Goal: Transaction & Acquisition: Obtain resource

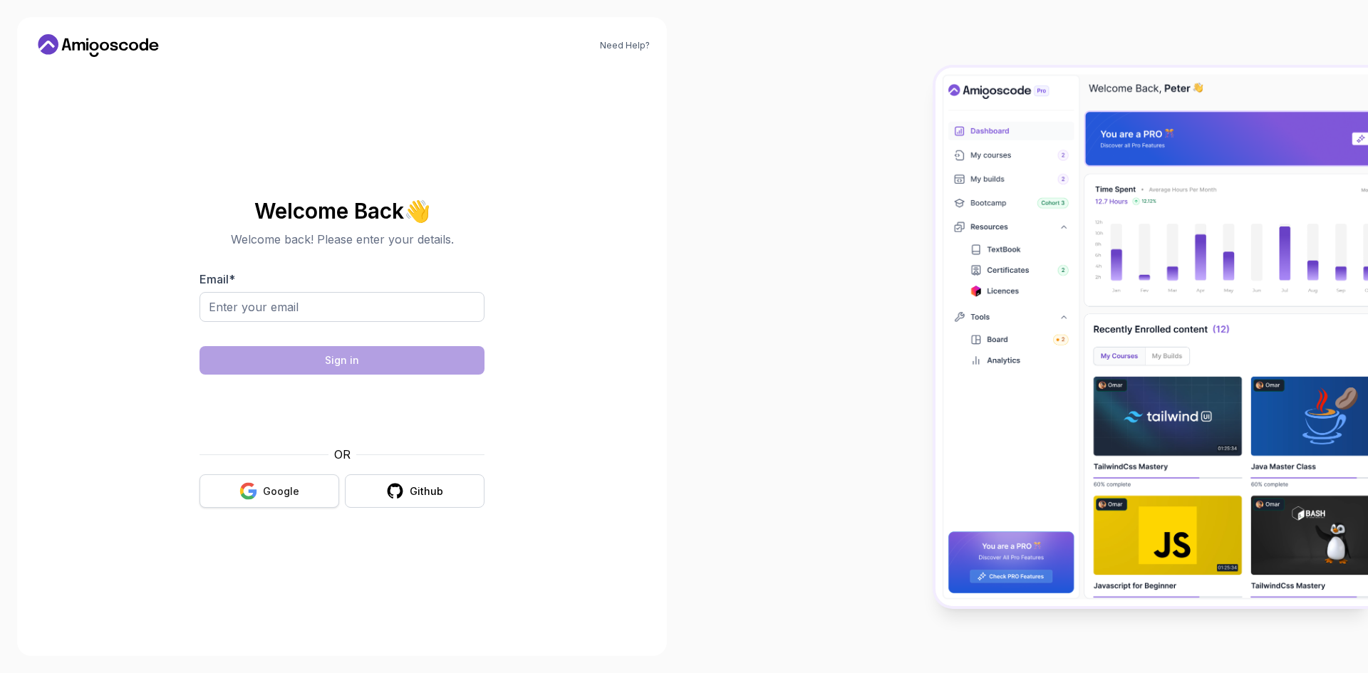
click at [264, 494] on div "Google" at bounding box center [281, 492] width 36 height 14
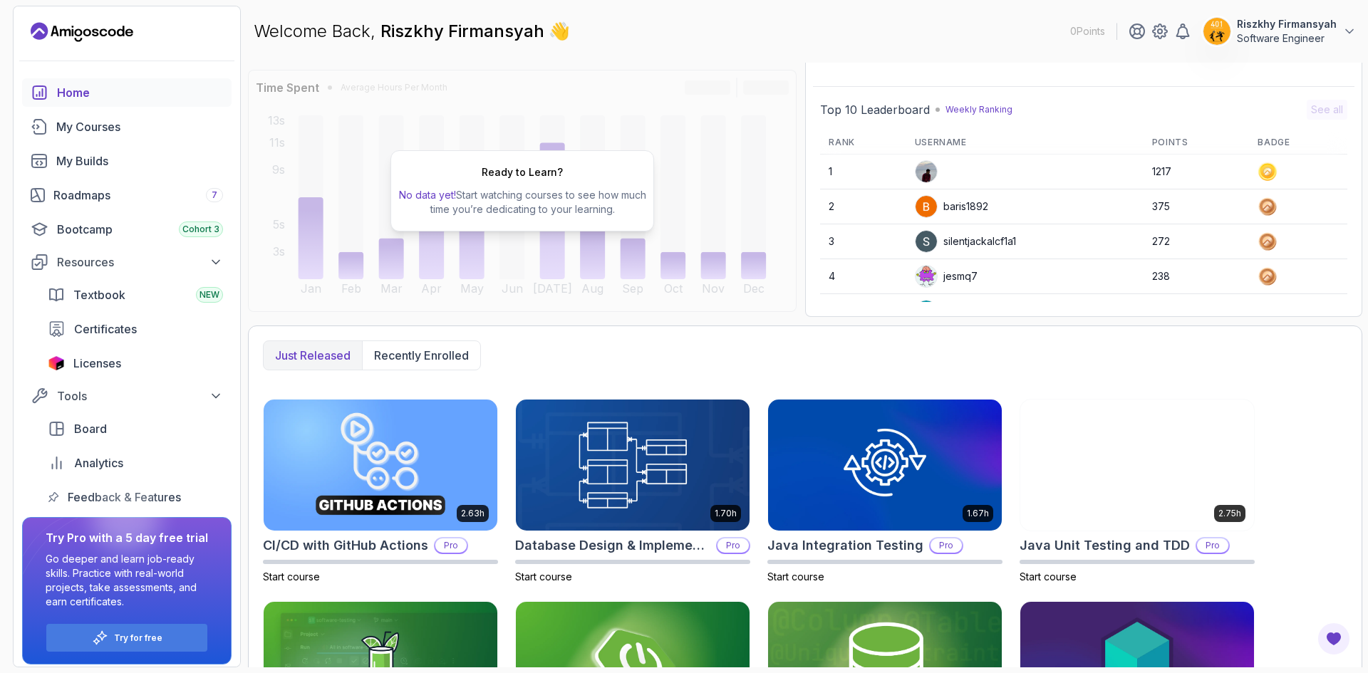
scroll to position [240, 0]
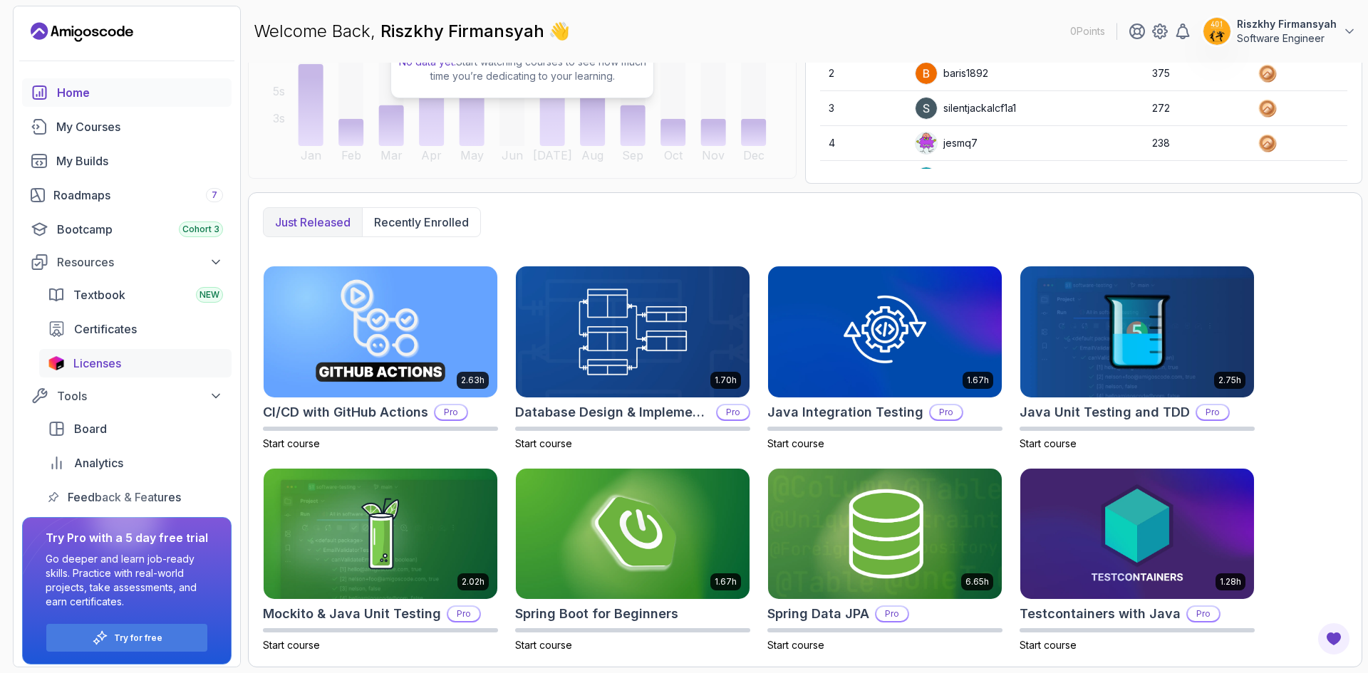
click at [118, 365] on span "Licenses" at bounding box center [97, 363] width 48 height 17
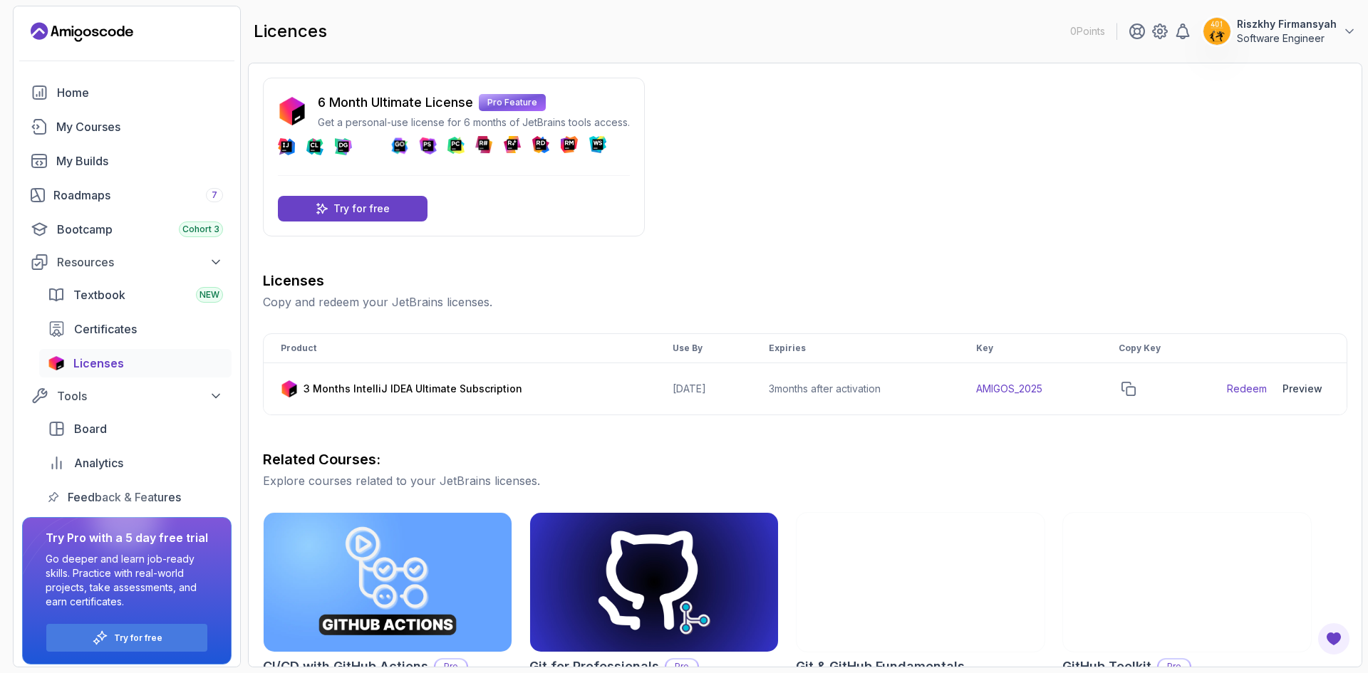
scroll to position [6, 0]
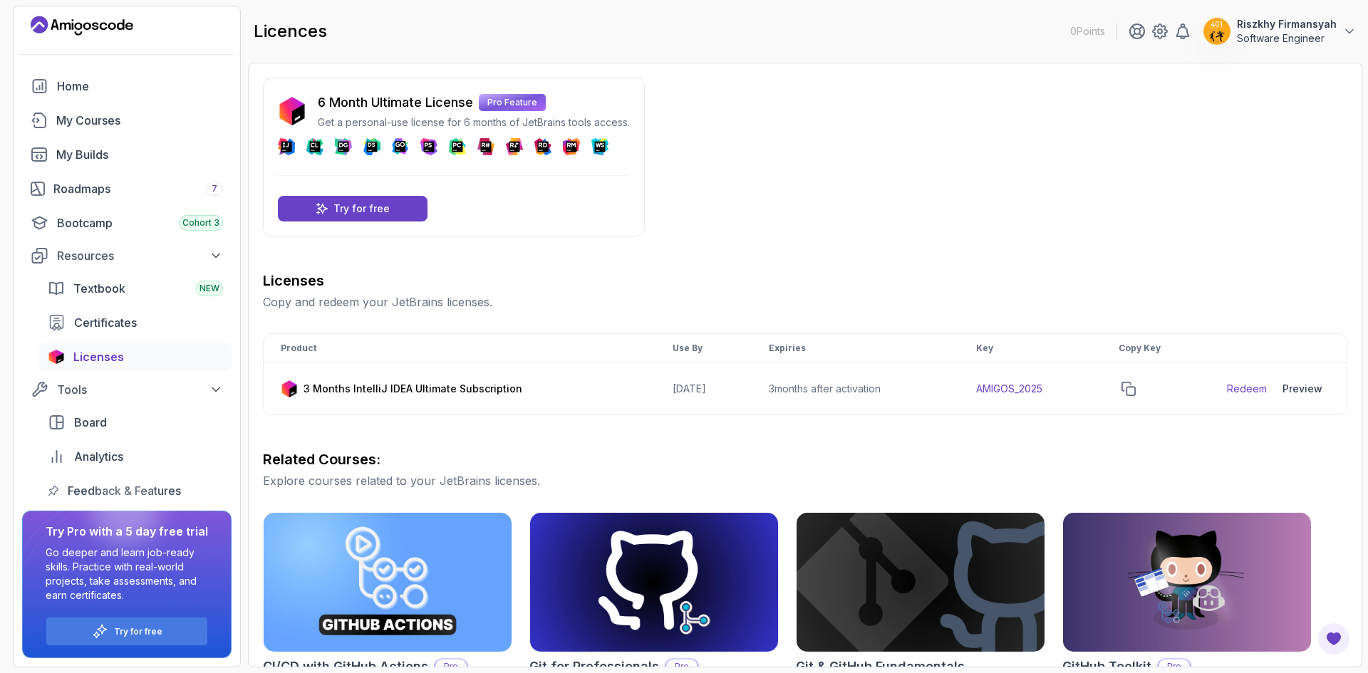
click at [377, 100] on p "6 Month Ultimate License" at bounding box center [395, 103] width 155 height 20
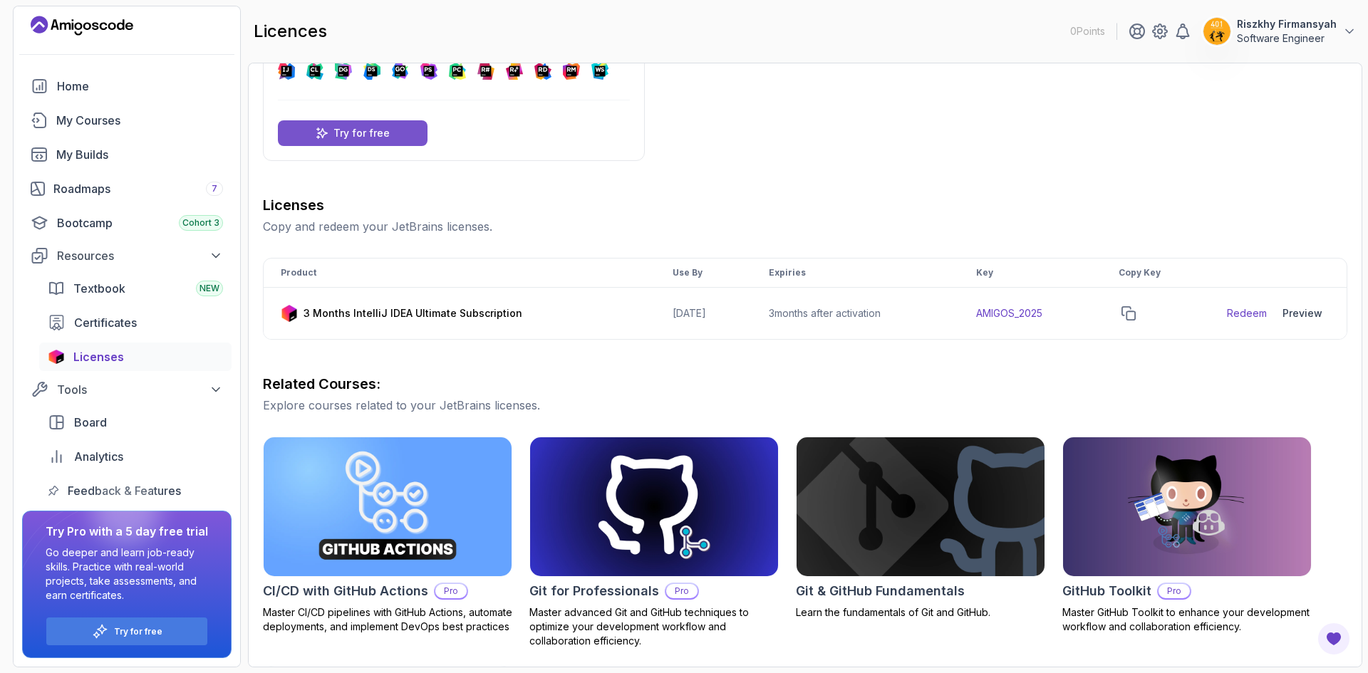
scroll to position [76, 0]
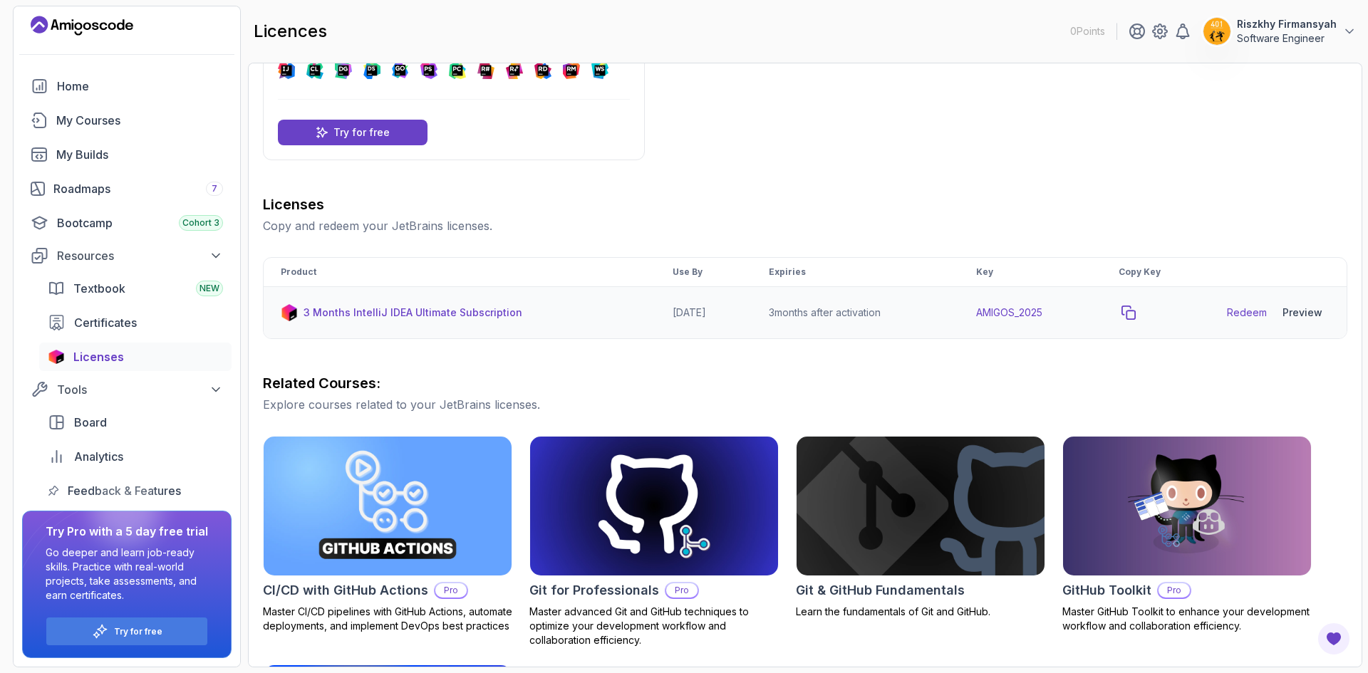
click at [1136, 314] on icon "copy-button" at bounding box center [1129, 313] width 14 height 14
click at [689, 318] on td "2026-06-12" at bounding box center [704, 313] width 96 height 52
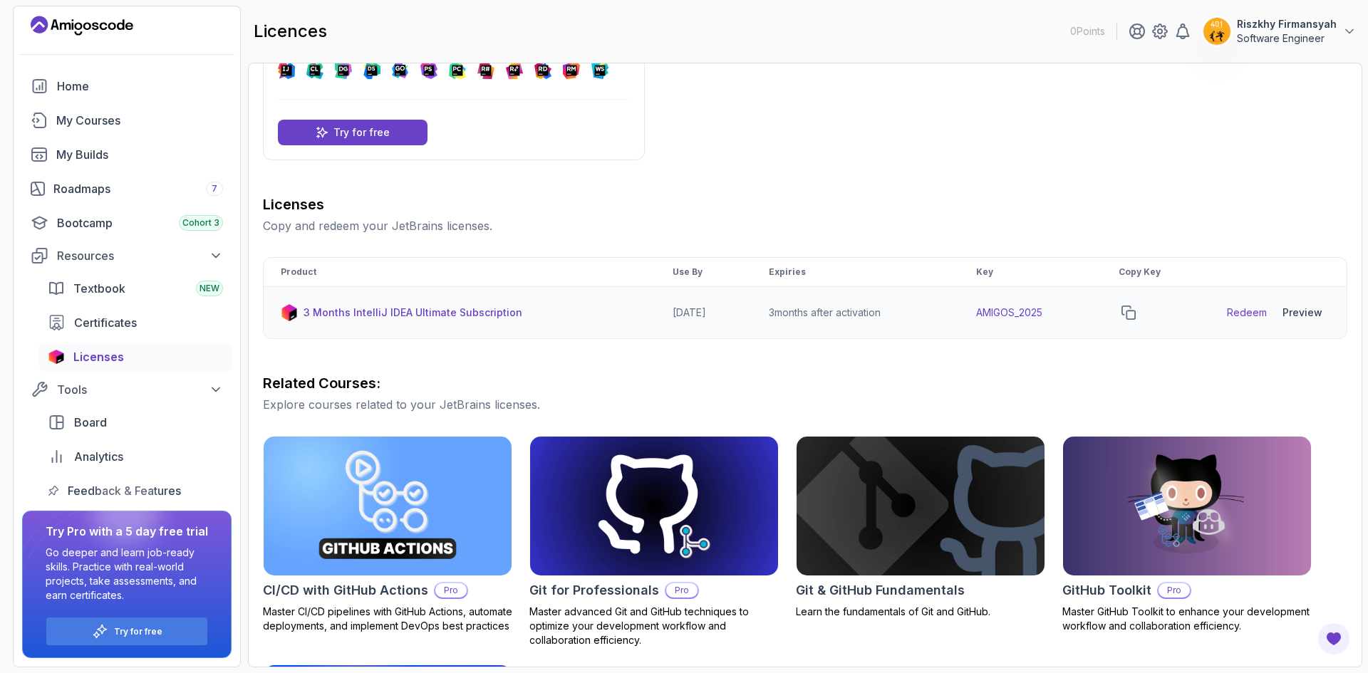
click at [356, 311] on p "3 Months IntelliJ IDEA Ultimate Subscription" at bounding box center [413, 313] width 219 height 14
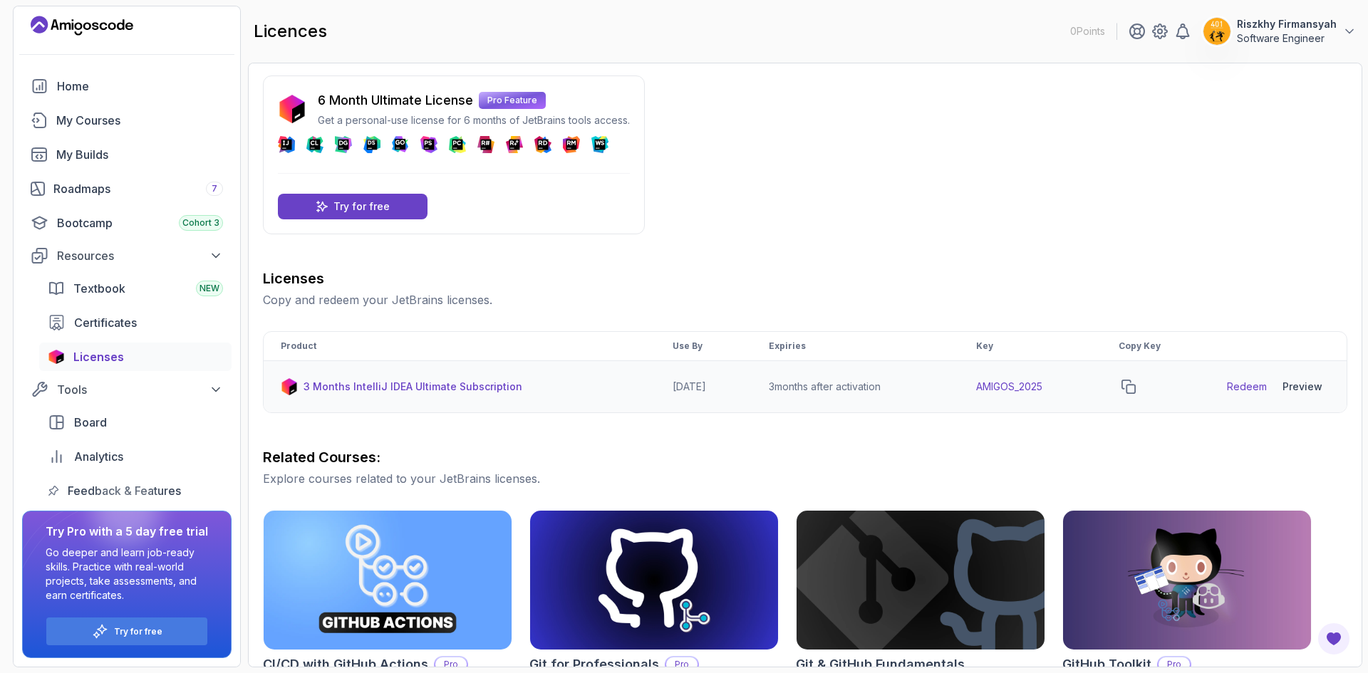
scroll to position [3, 0]
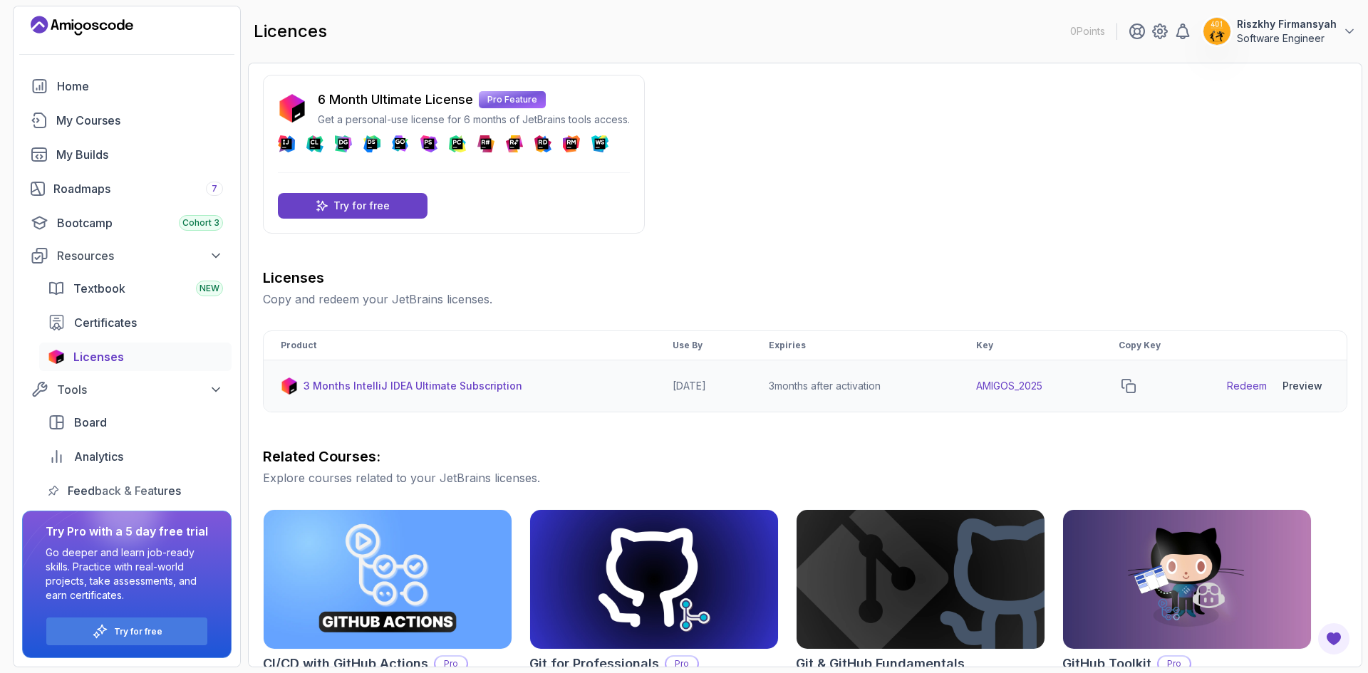
click at [1310, 390] on div "Preview" at bounding box center [1303, 386] width 40 height 14
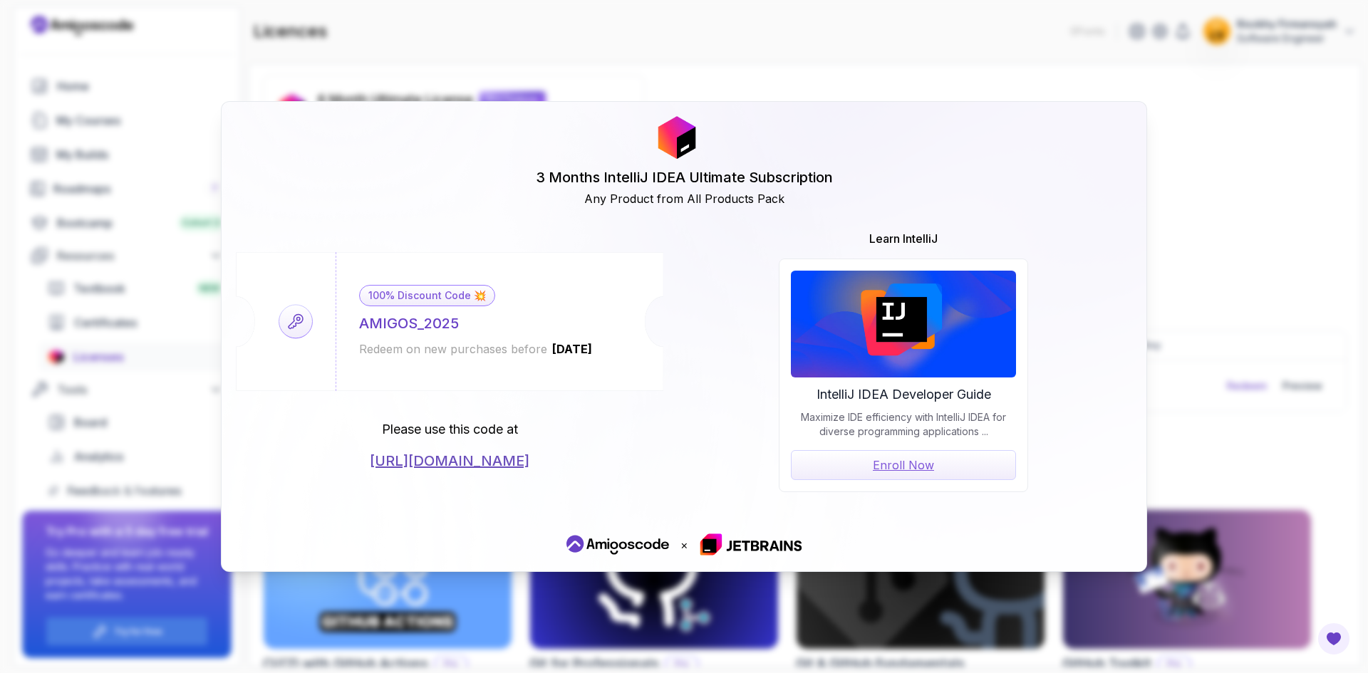
click at [440, 296] on div "100% Discount Code 💥" at bounding box center [427, 295] width 136 height 21
click at [290, 326] on icon at bounding box center [296, 321] width 14 height 14
click at [501, 462] on link "https://jetbrains.com/store/redeem/" at bounding box center [450, 461] width 160 height 20
click at [1191, 257] on div "3 Months IntelliJ IDEA Ultimate Subscription Any Product from All Products Pack…" at bounding box center [684, 336] width 1368 height 673
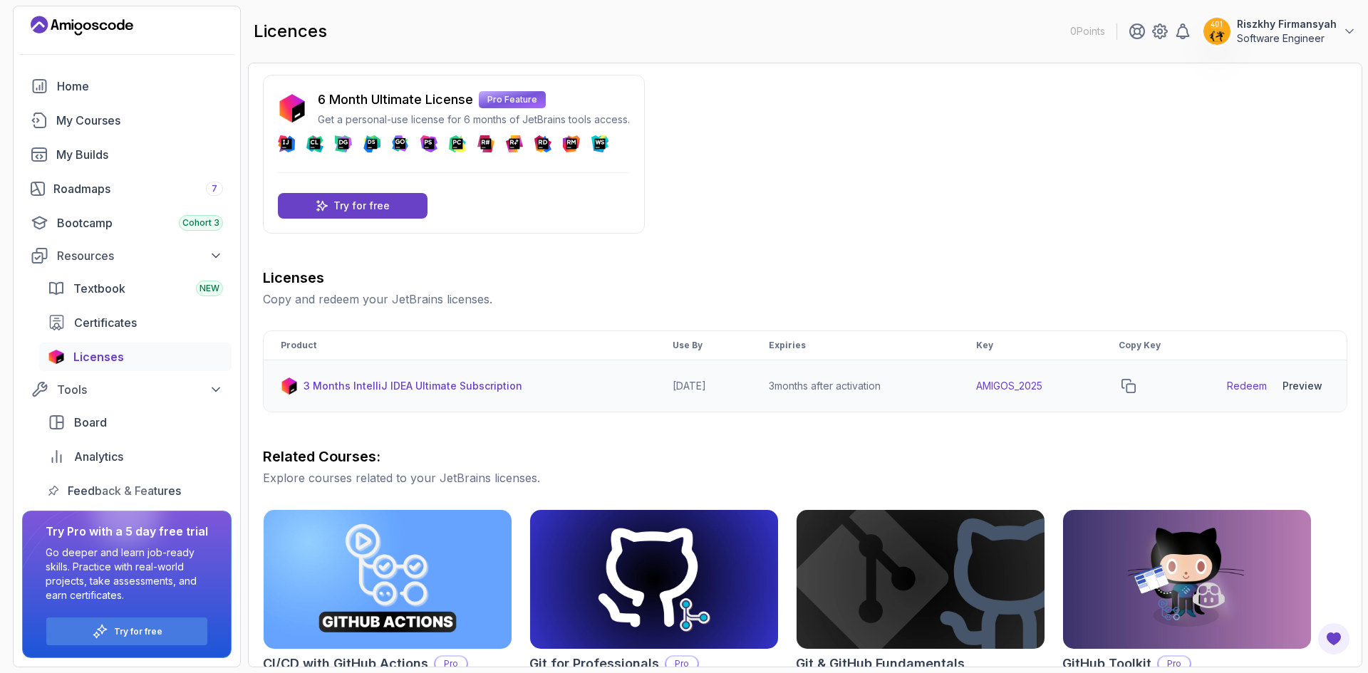
click at [1255, 389] on link "Redeem" at bounding box center [1247, 386] width 40 height 14
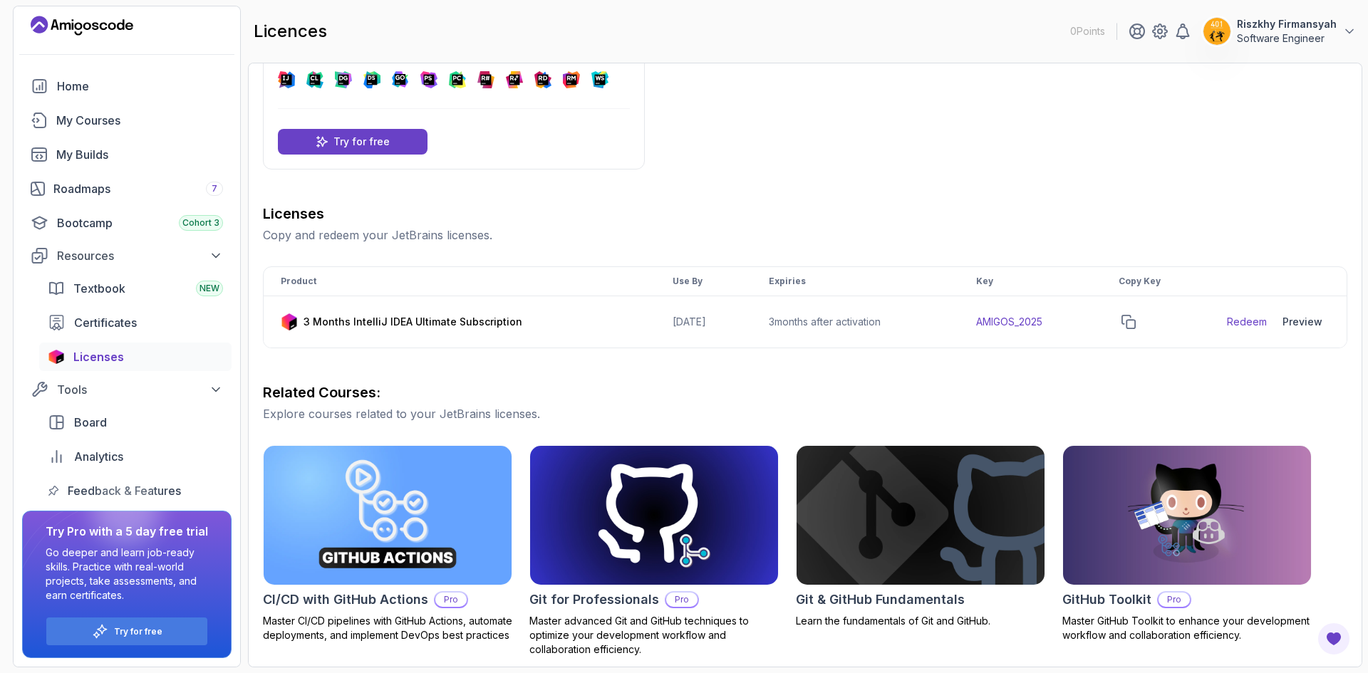
scroll to position [0, 0]
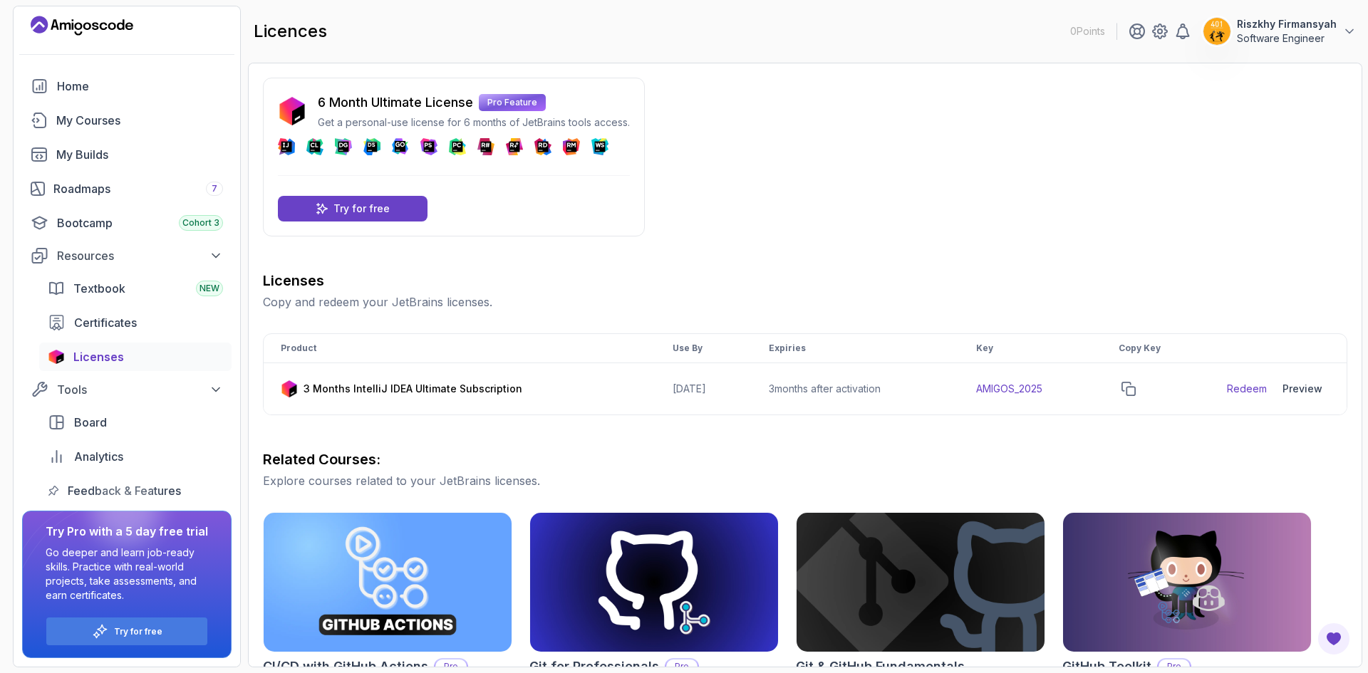
click at [816, 198] on div "6 Month Ultimate License Pro Feature Get a personal-use license for 6 months of…" at bounding box center [805, 508] width 1084 height 861
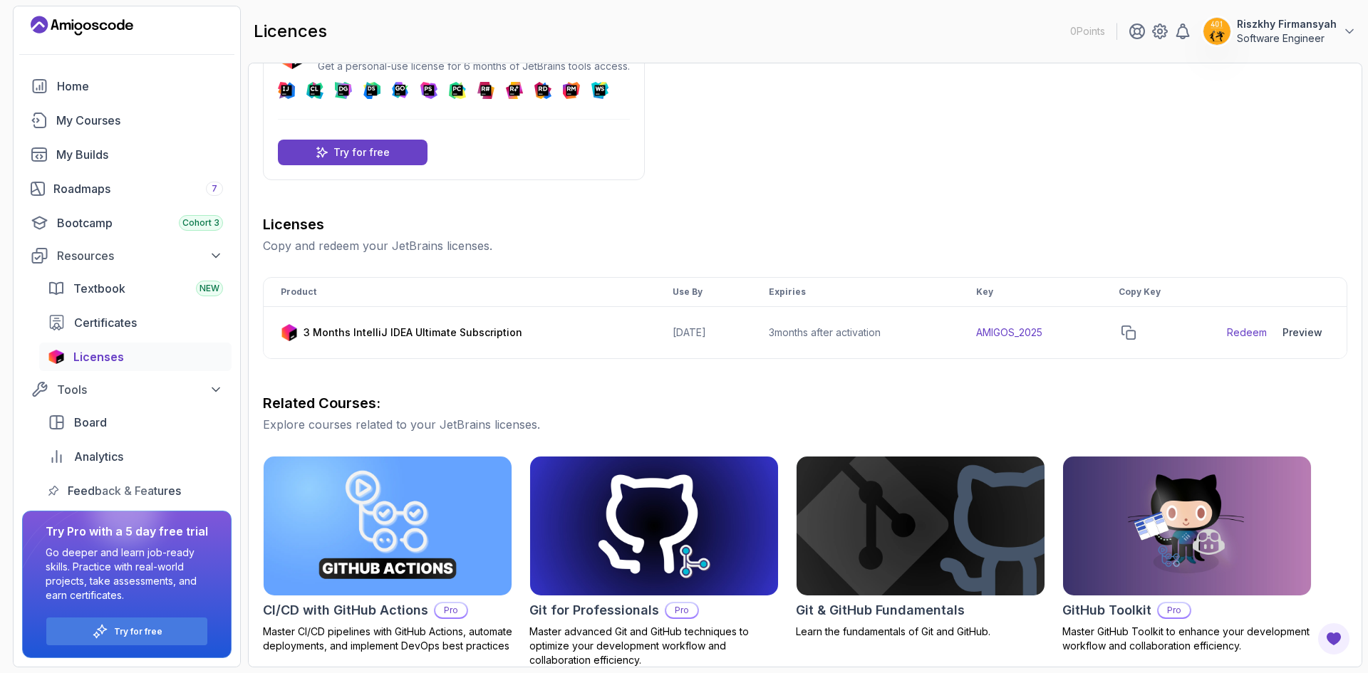
scroll to position [57, 0]
click at [427, 333] on p "3 Months IntelliJ IDEA Ultimate Subscription" at bounding box center [413, 332] width 219 height 14
click at [586, 346] on td "3 Months IntelliJ IDEA Ultimate Subscription" at bounding box center [460, 332] width 392 height 52
click at [408, 331] on p "3 Months IntelliJ IDEA Ultimate Subscription" at bounding box center [413, 332] width 219 height 14
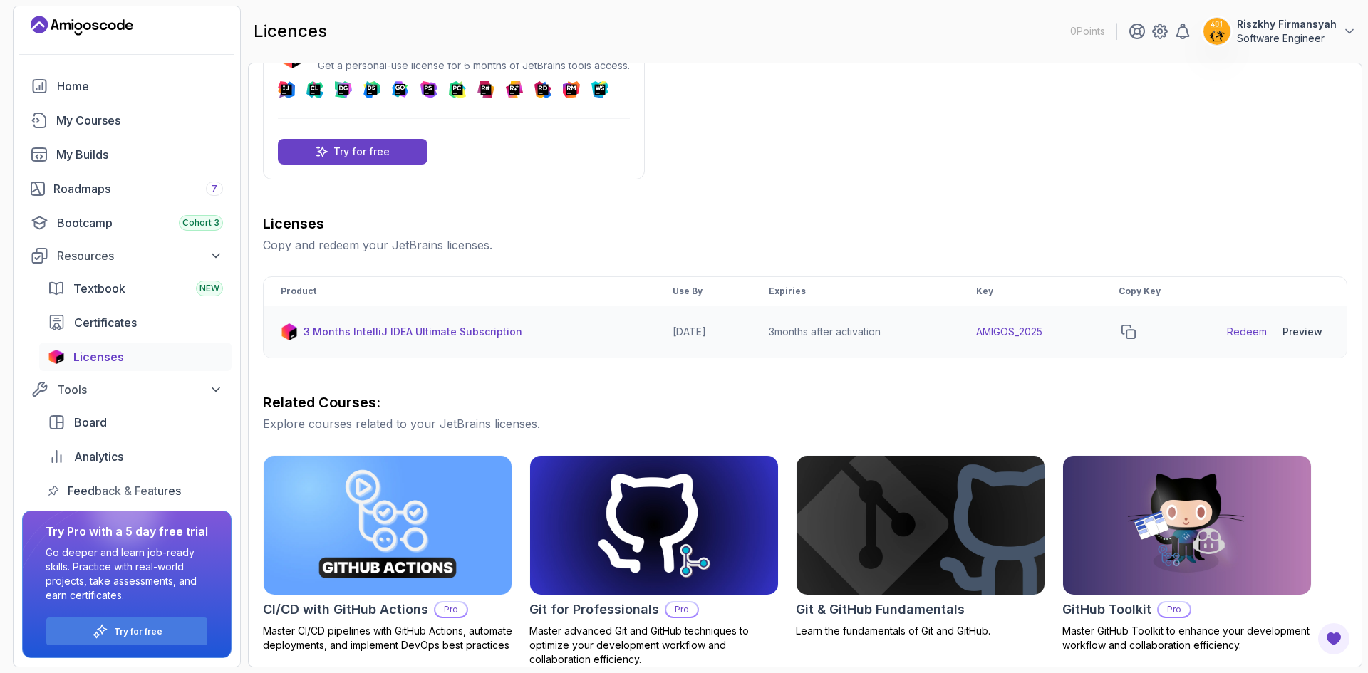
click at [294, 335] on img at bounding box center [289, 331] width 17 height 17
drag, startPoint x: 338, startPoint y: 334, endPoint x: 403, endPoint y: 336, distance: 65.6
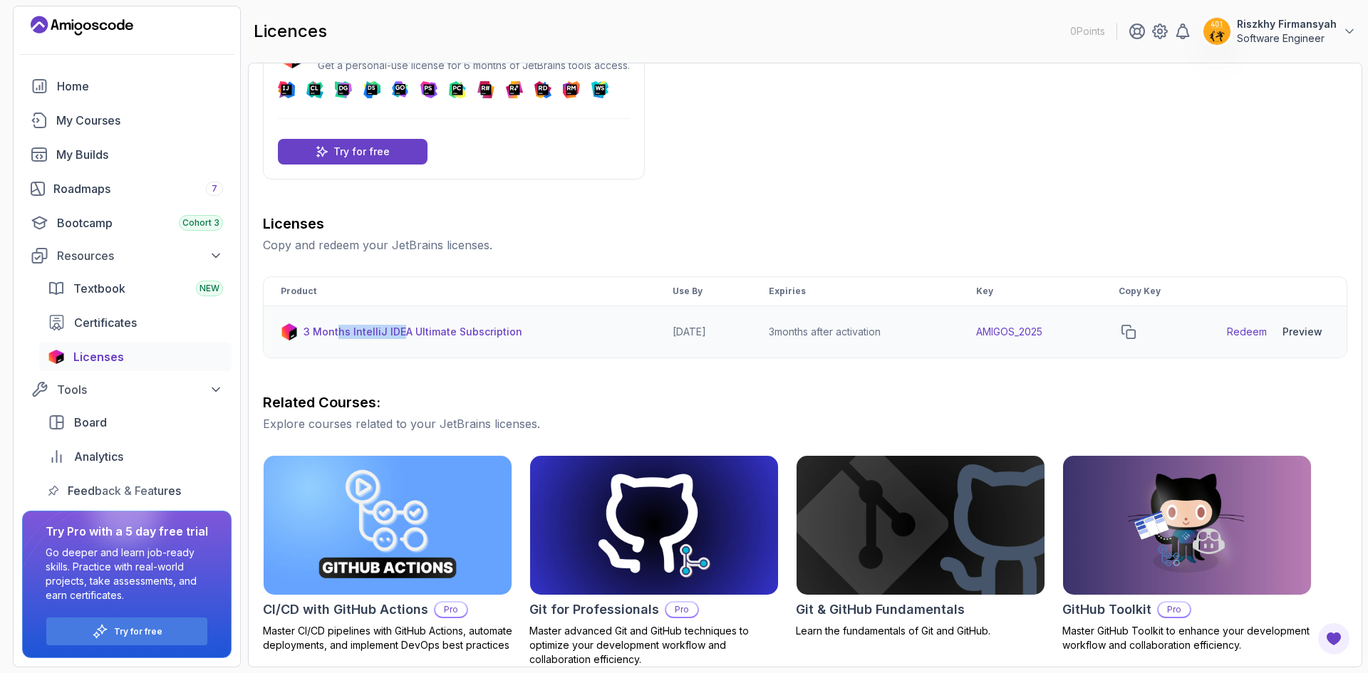
click at [403, 336] on p "3 Months IntelliJ IDEA Ultimate Subscription" at bounding box center [413, 332] width 219 height 14
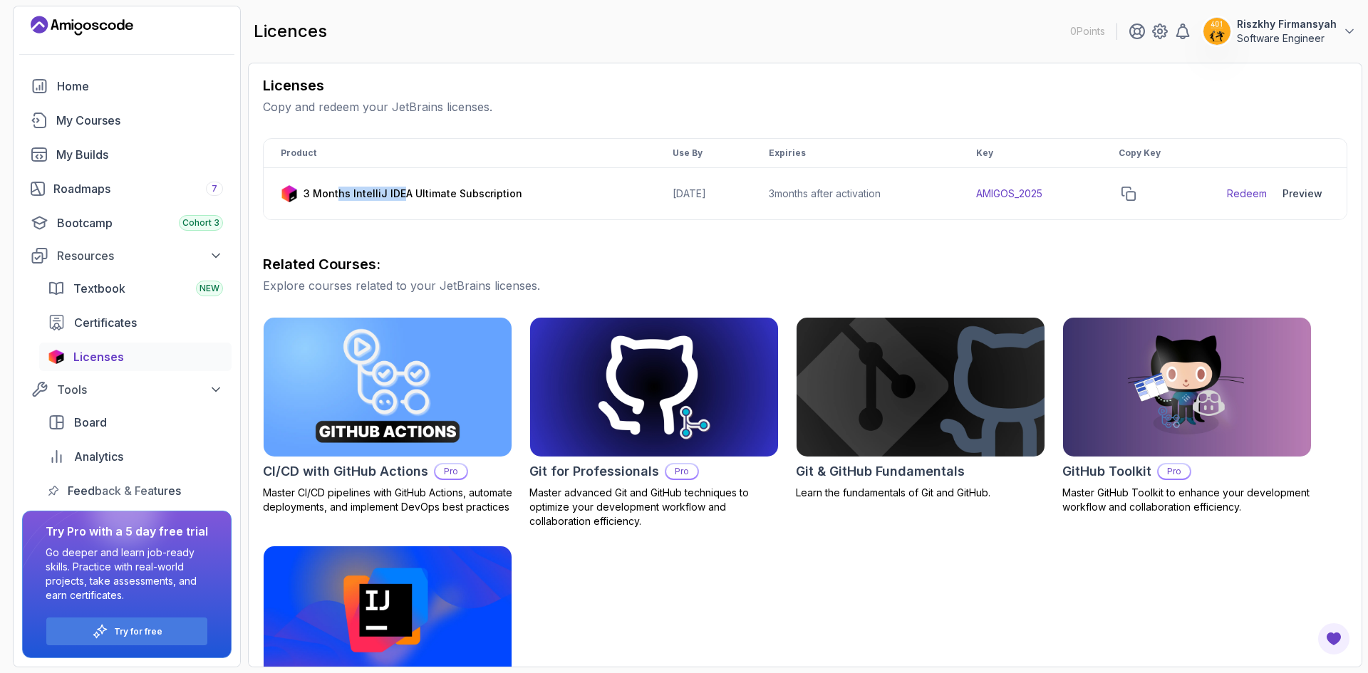
click at [403, 336] on img at bounding box center [387, 387] width 260 height 146
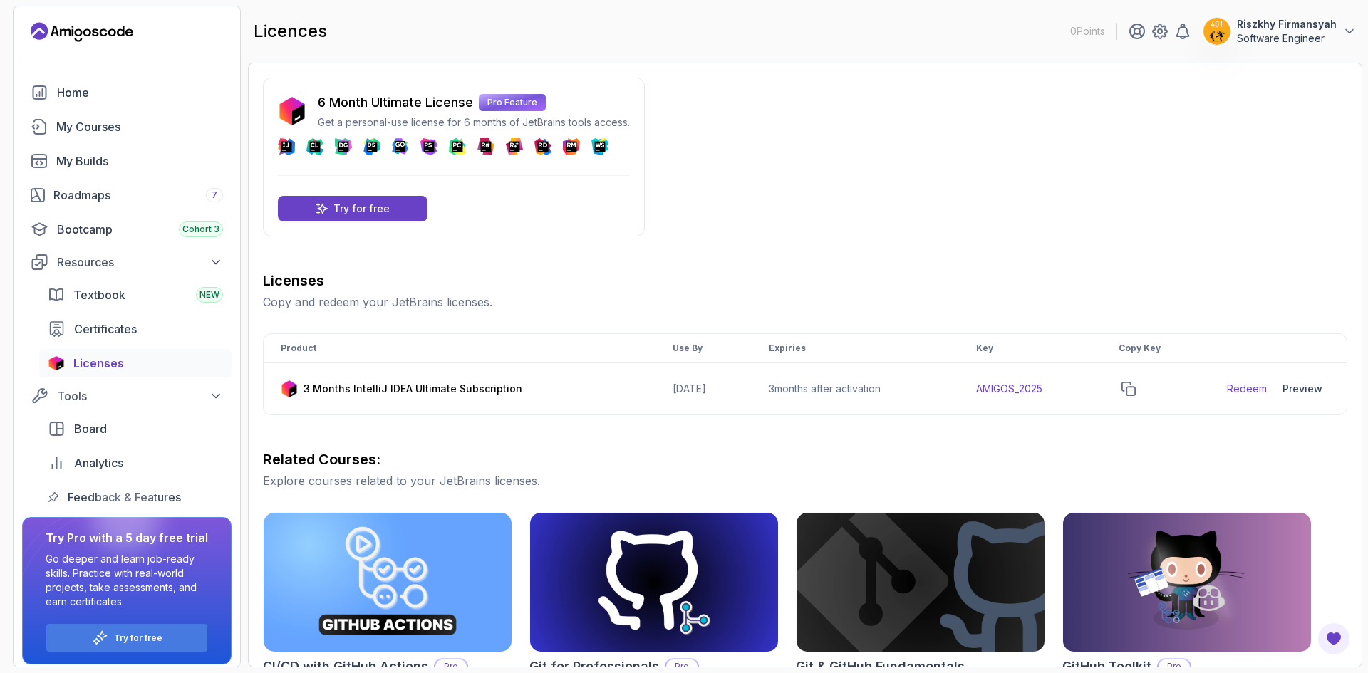
click at [1260, 32] on p "Software Engineer" at bounding box center [1287, 38] width 100 height 14
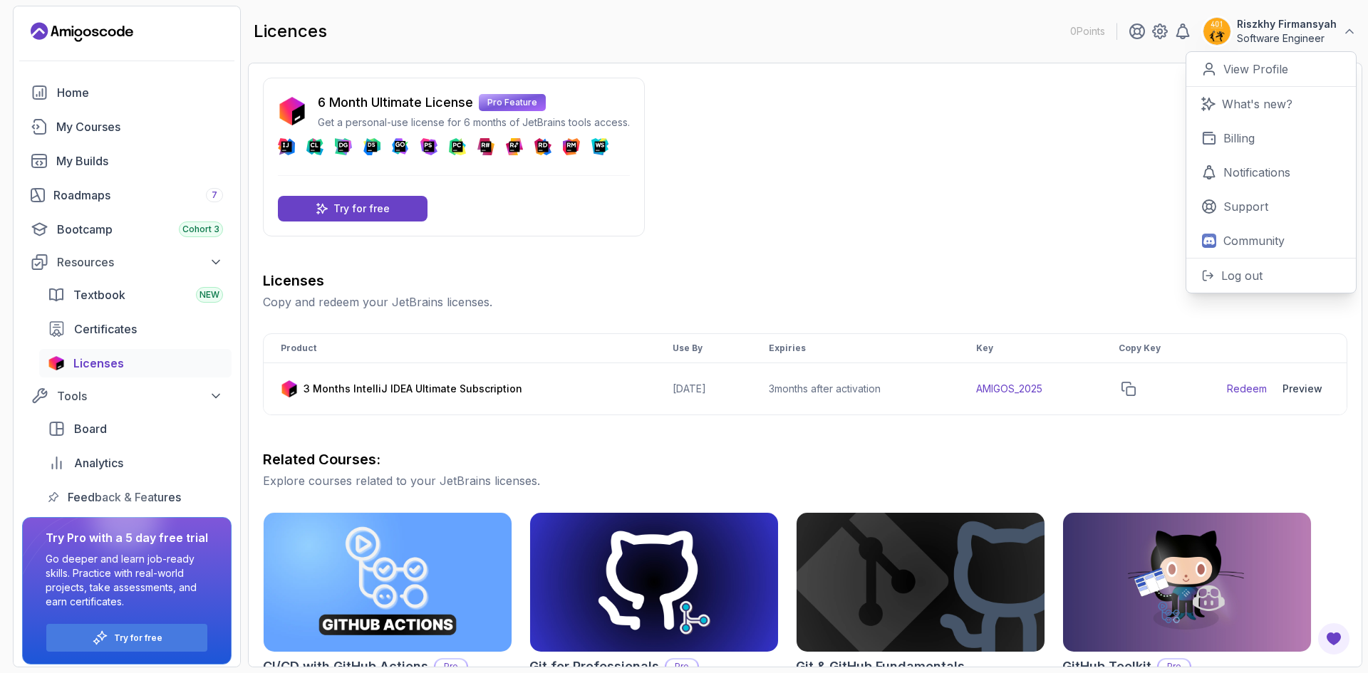
click at [954, 230] on div "6 Month Ultimate License Pro Feature Get a personal-use license for 6 months of…" at bounding box center [805, 508] width 1084 height 861
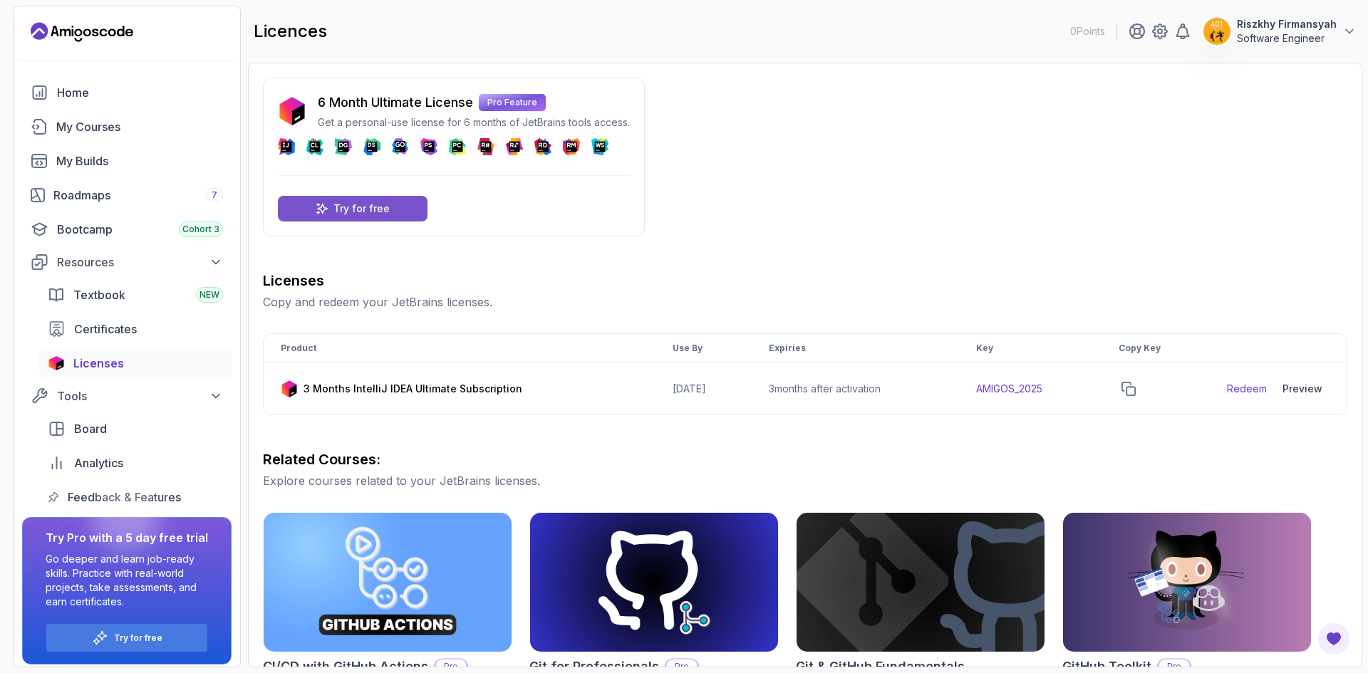
click at [390, 204] on div "Try for free" at bounding box center [353, 209] width 150 height 26
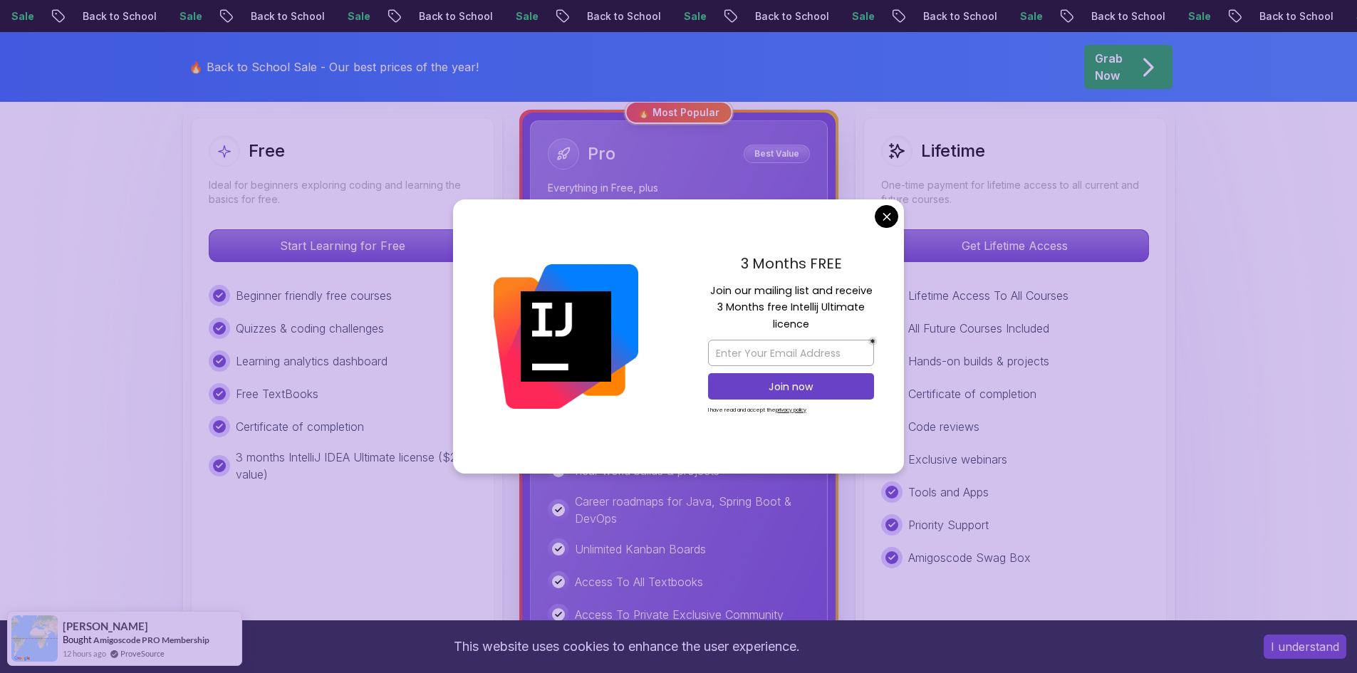
scroll to position [412, 0]
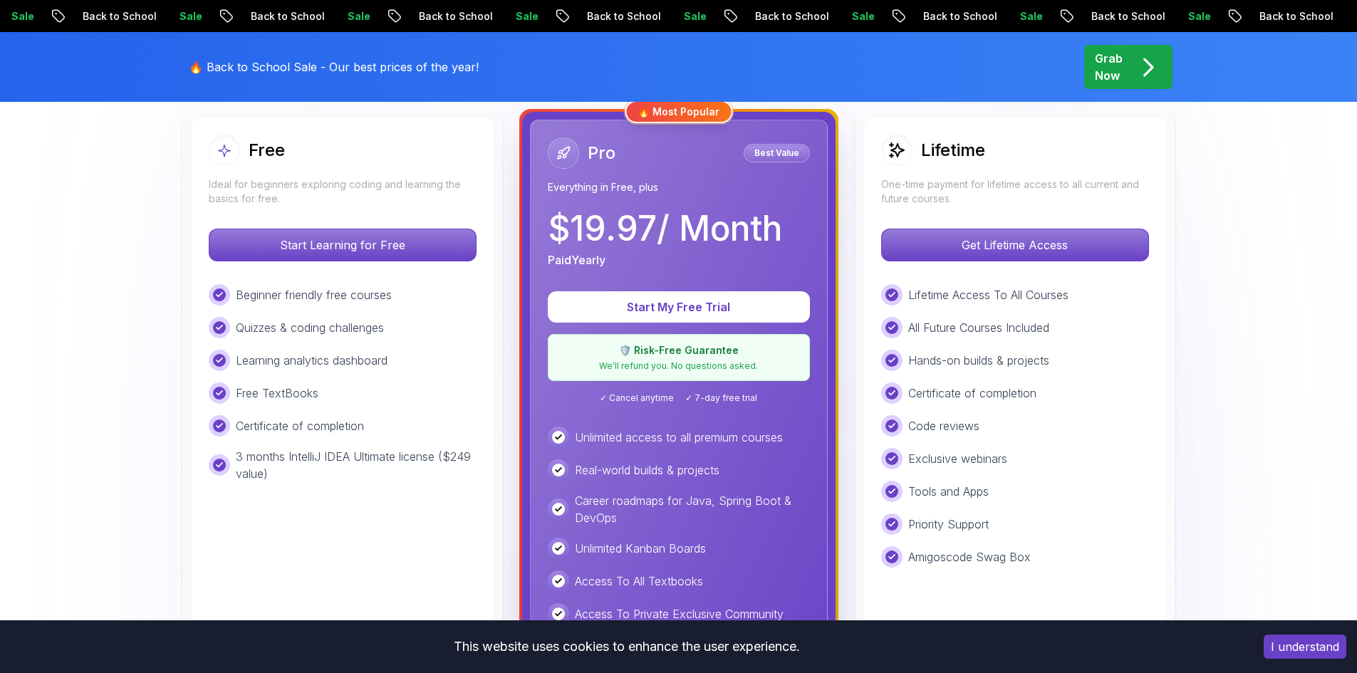
click at [348, 384] on div "Free TextBooks" at bounding box center [343, 393] width 268 height 21
drag, startPoint x: 348, startPoint y: 384, endPoint x: 321, endPoint y: 423, distance: 47.6
click at [321, 423] on div "Beginner friendly free courses Quizzes & coding challenges Learning analytics d…" at bounding box center [343, 383] width 268 height 198
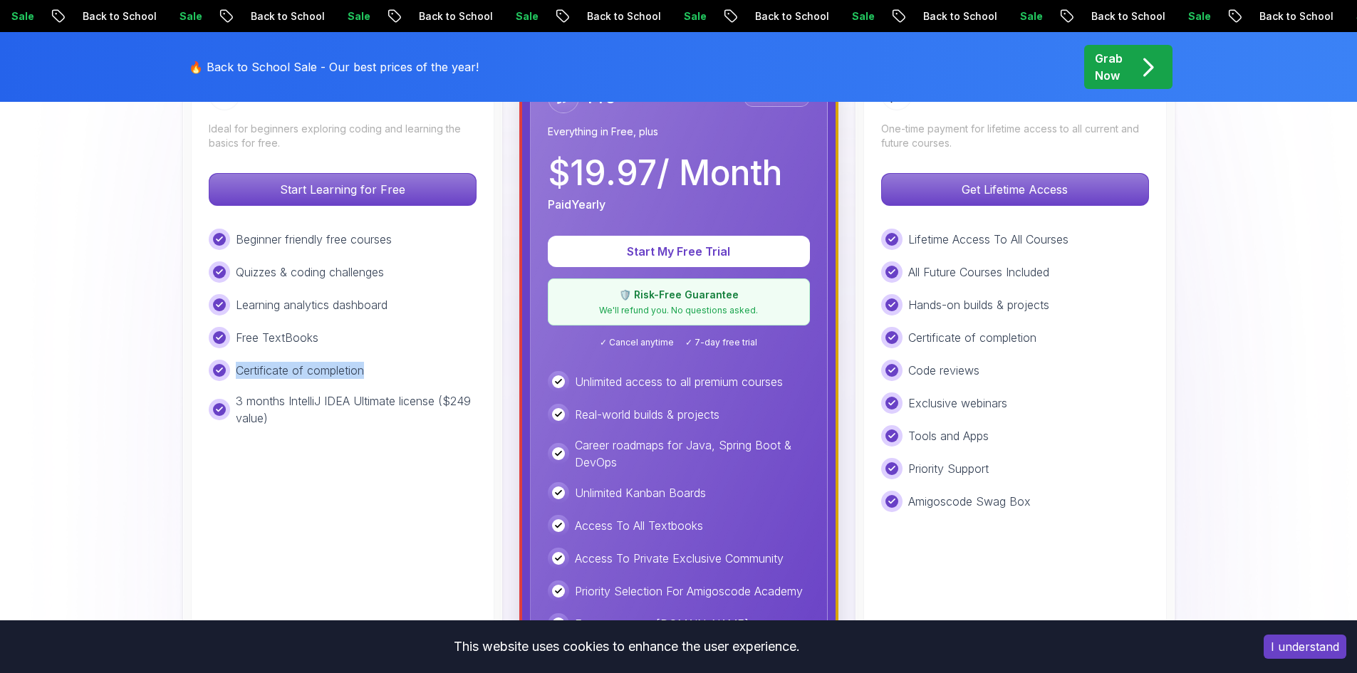
scroll to position [468, 0]
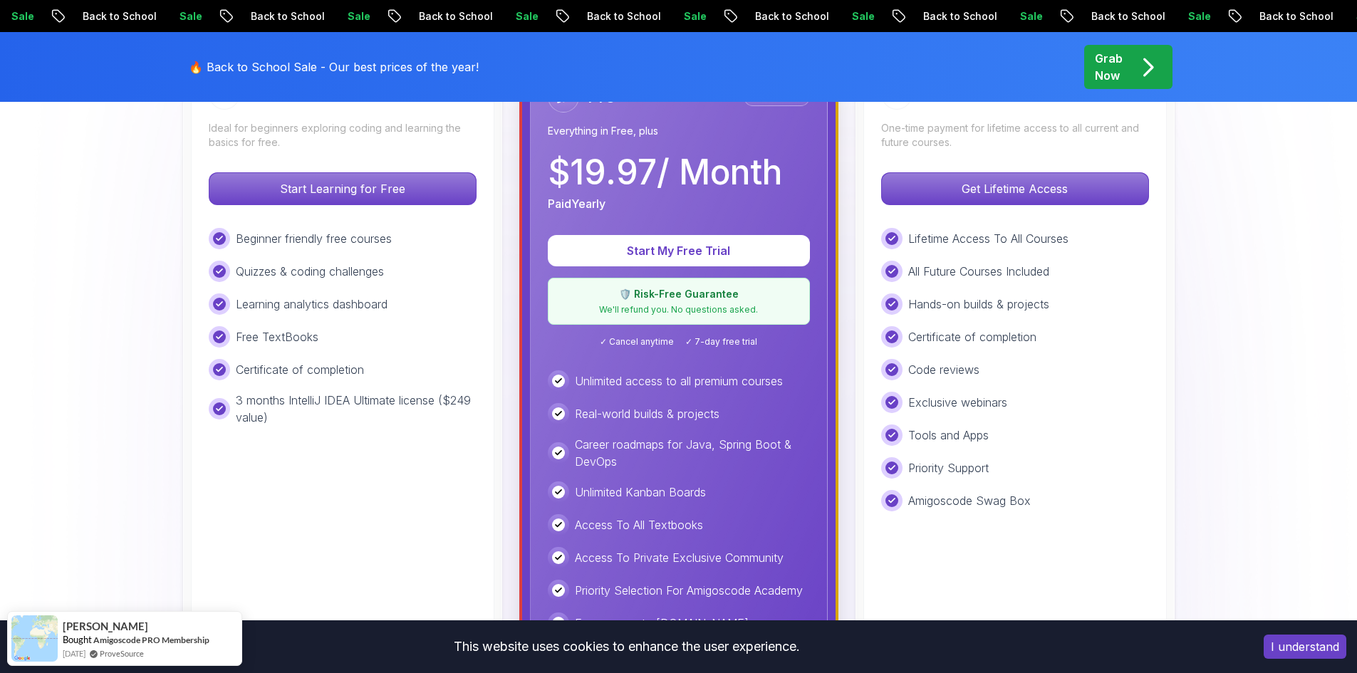
click at [337, 403] on p "3 months IntelliJ IDEA Ultimate license ($249 value)" at bounding box center [356, 409] width 241 height 34
drag, startPoint x: 382, startPoint y: 405, endPoint x: 390, endPoint y: 404, distance: 8.7
click at [390, 404] on p "3 months IntelliJ IDEA Ultimate license ($249 value)" at bounding box center [356, 409] width 241 height 34
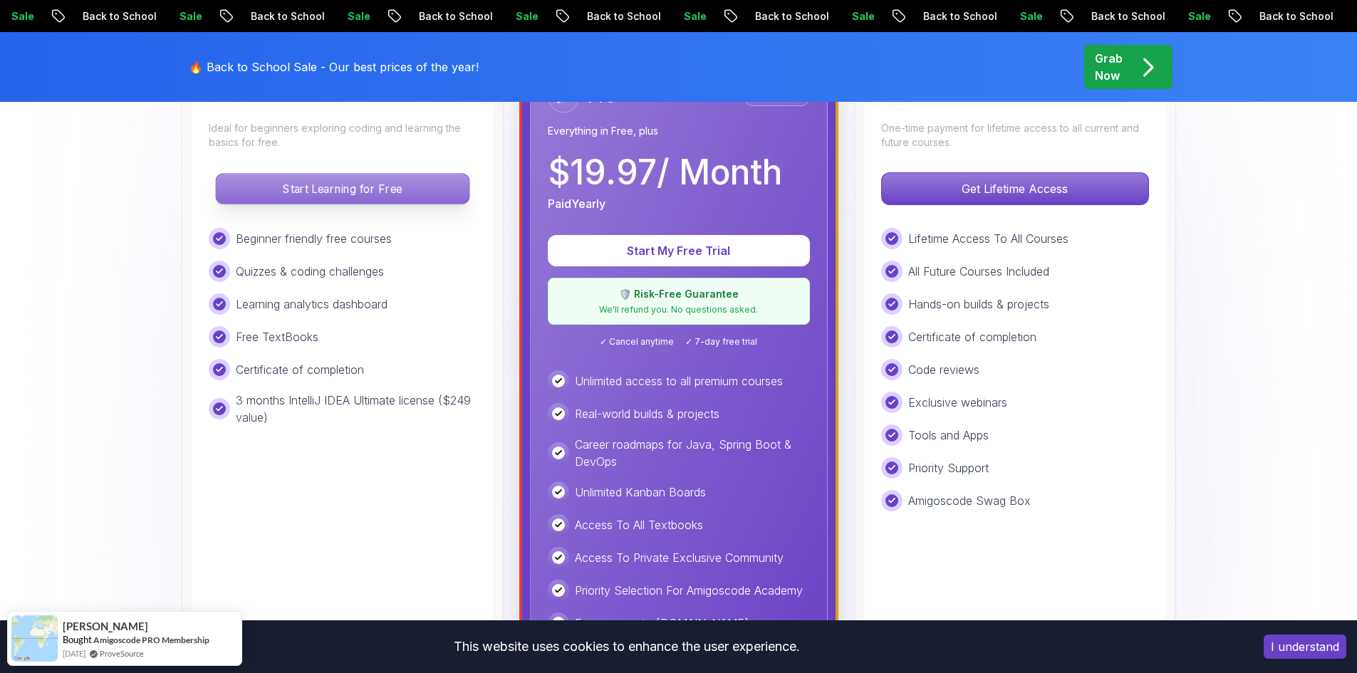
click at [360, 195] on p "Start Learning for Free" at bounding box center [342, 189] width 253 height 30
